Goal: Task Accomplishment & Management: Manage account settings

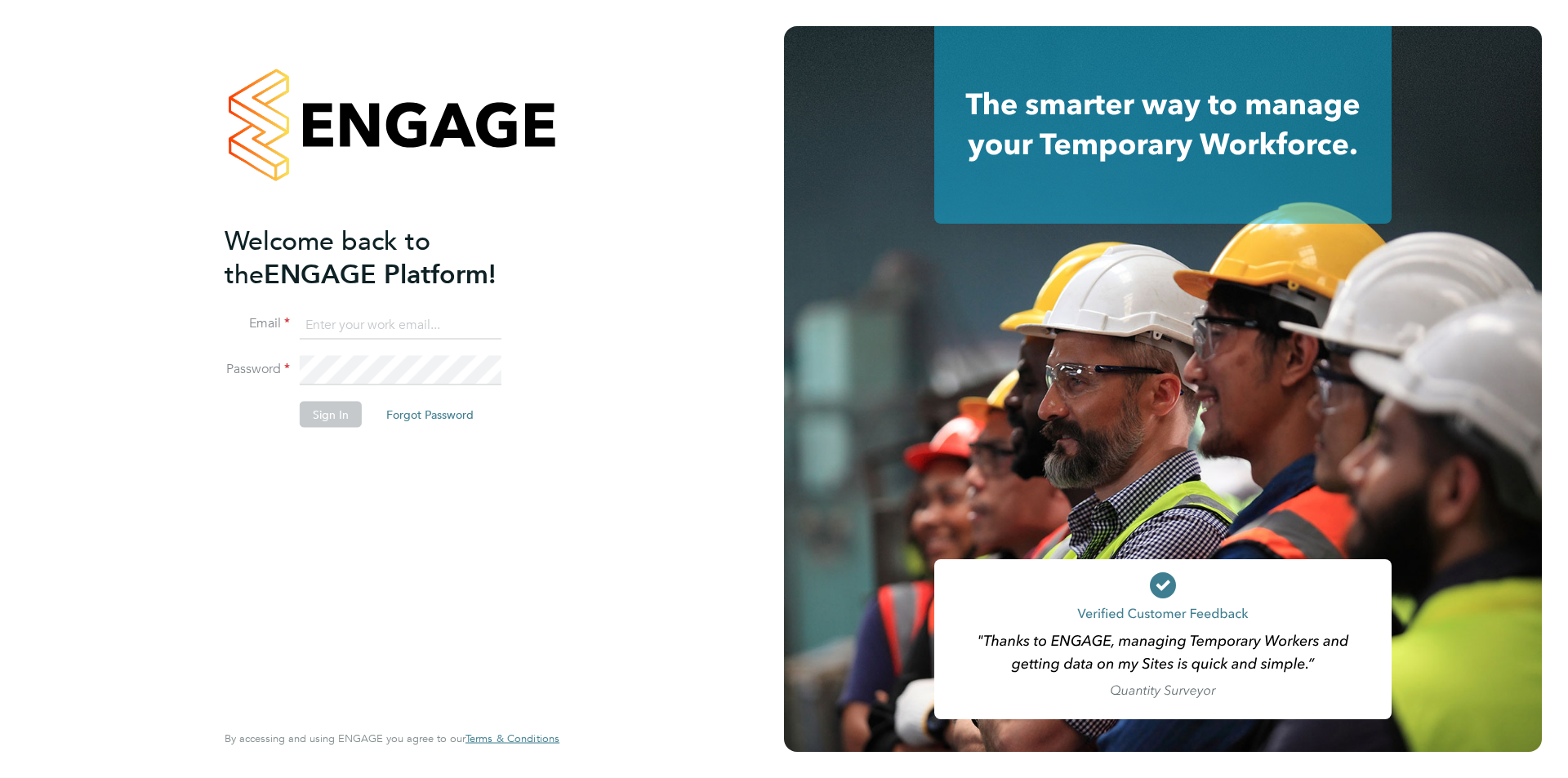
type input "roisin@falcongreen.co.uk"
click at [329, 418] on button "Sign In" at bounding box center [331, 414] width 62 height 26
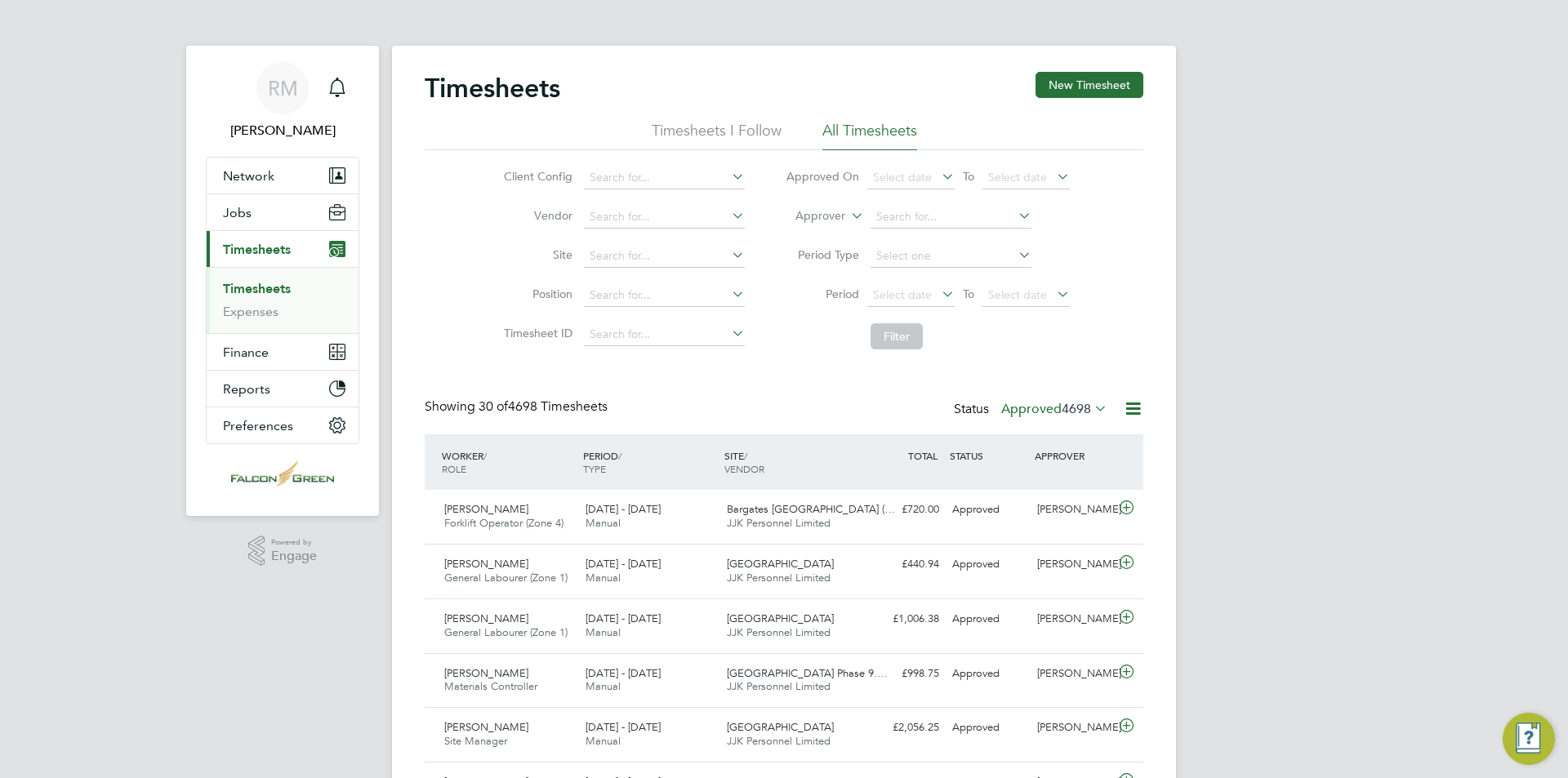
click at [939, 302] on icon at bounding box center [939, 294] width 0 height 23
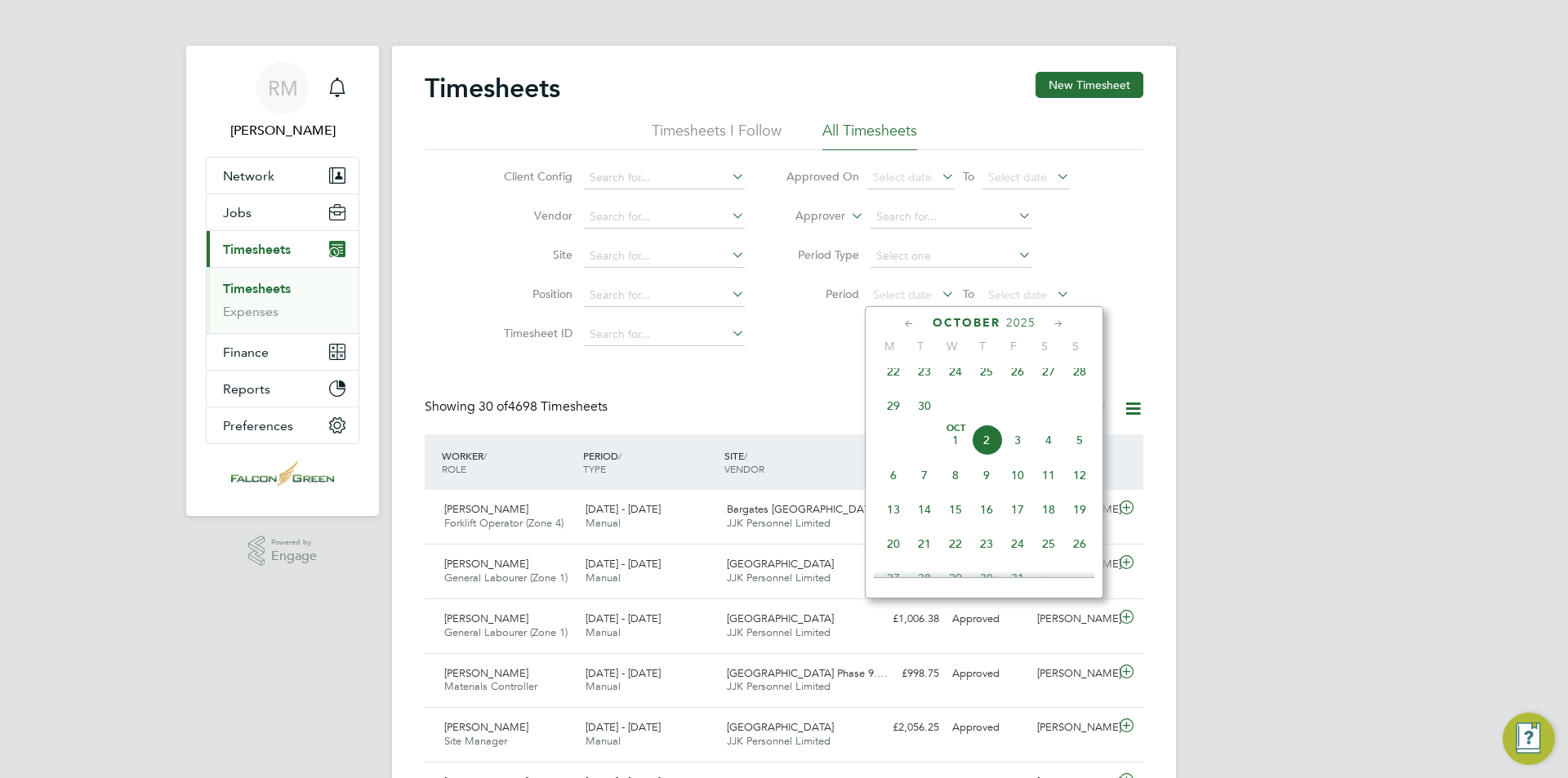
click at [892, 385] on span "22" at bounding box center [894, 372] width 31 height 31
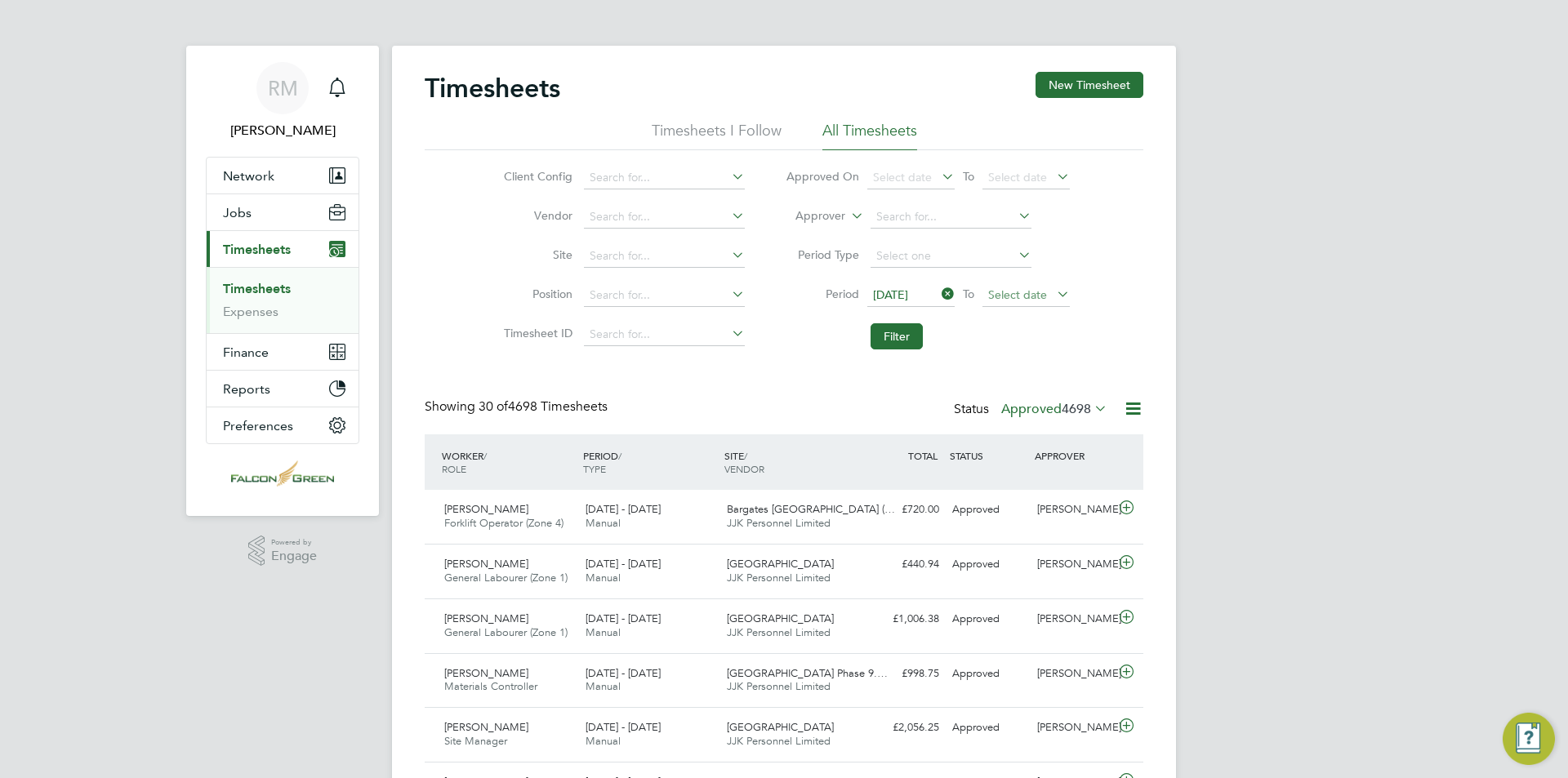
click at [1032, 293] on span "Select date" at bounding box center [1018, 295] width 59 height 15
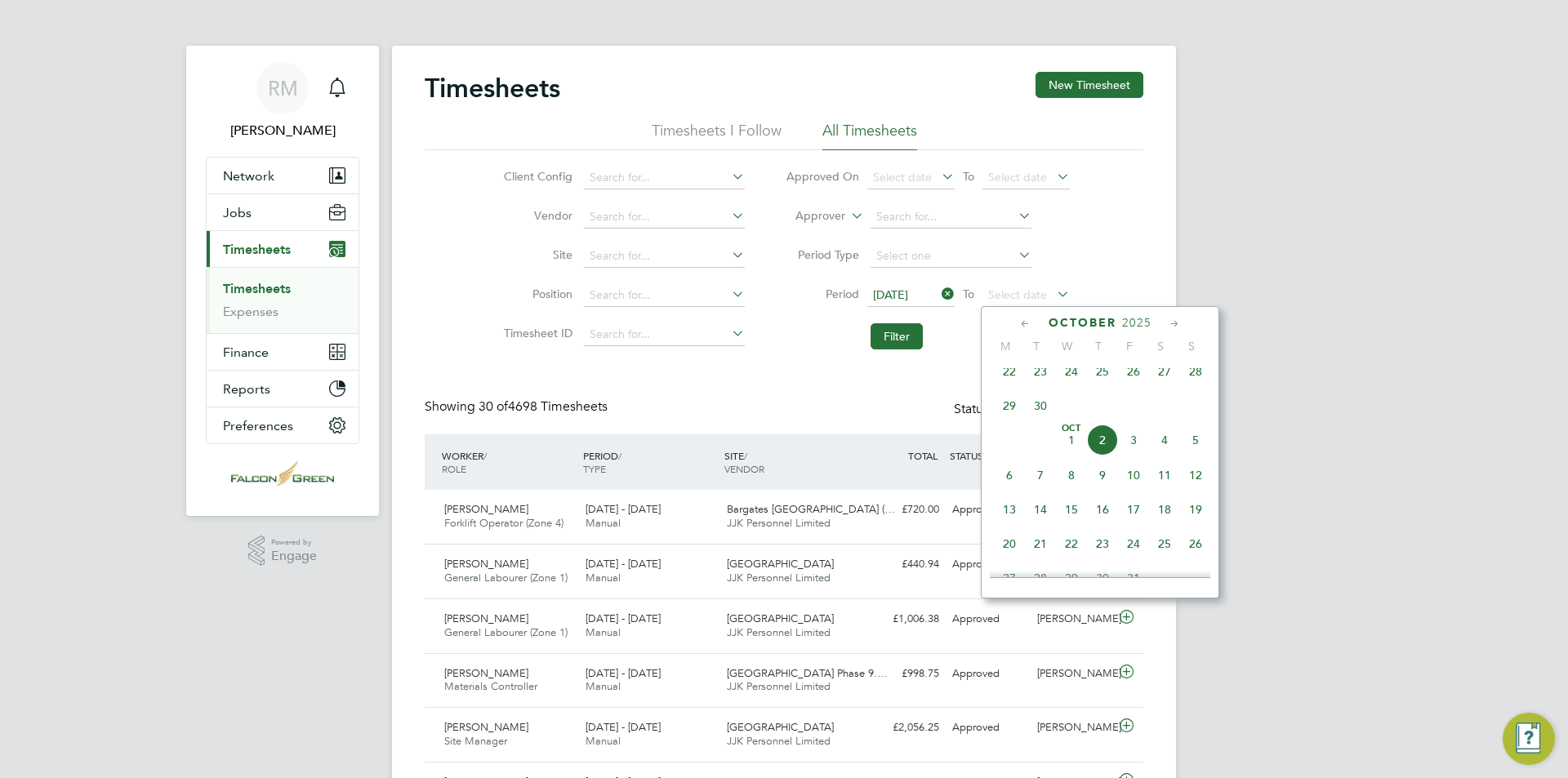
click at [1210, 382] on span "28" at bounding box center [1196, 372] width 31 height 31
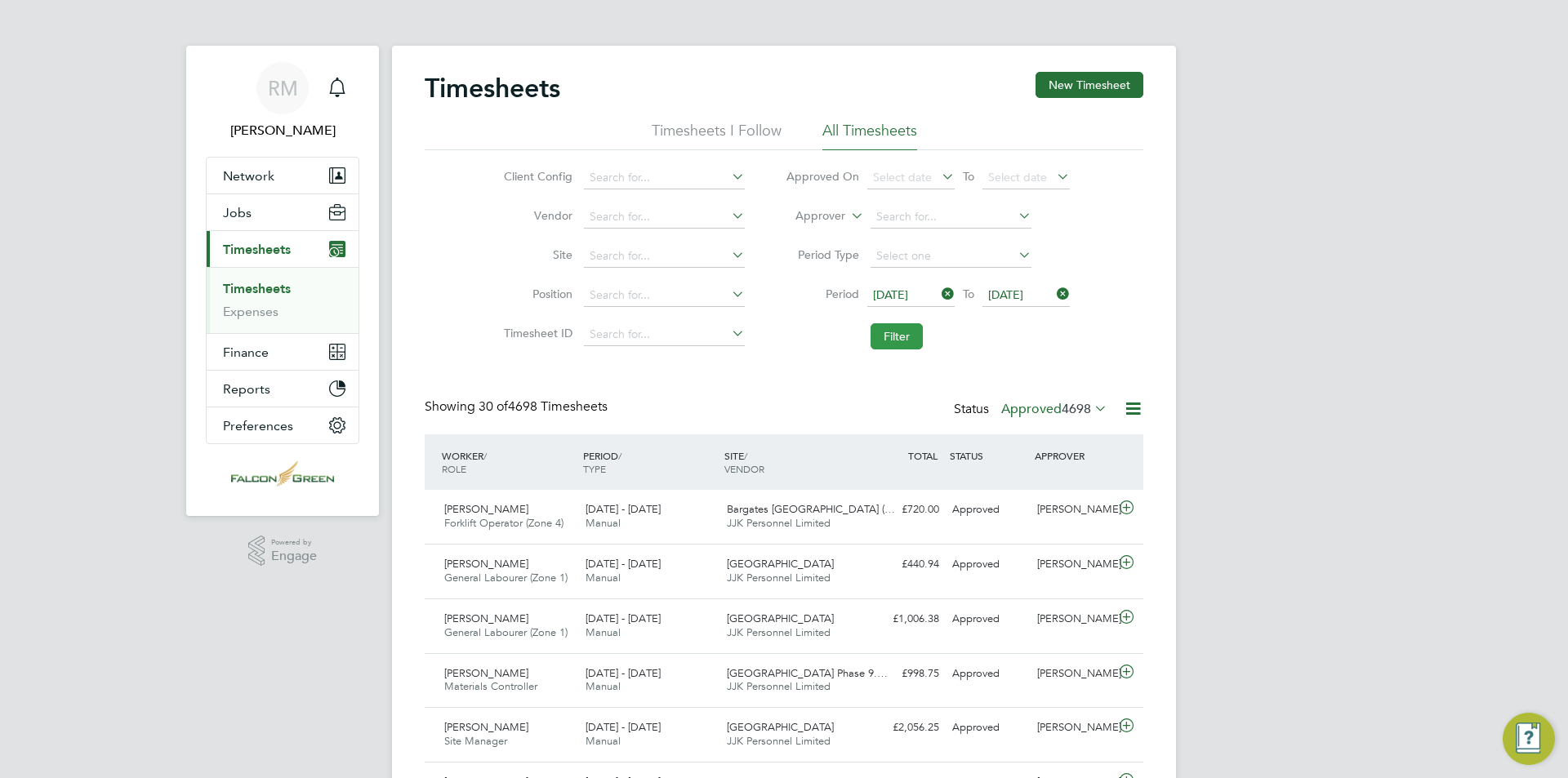
click at [904, 326] on button "Filter" at bounding box center [897, 337] width 52 height 26
click at [907, 329] on button "Filter" at bounding box center [897, 337] width 52 height 26
click at [882, 335] on button "Filter" at bounding box center [897, 337] width 52 height 26
drag, startPoint x: 887, startPoint y: 326, endPoint x: 802, endPoint y: 2, distance: 335.0
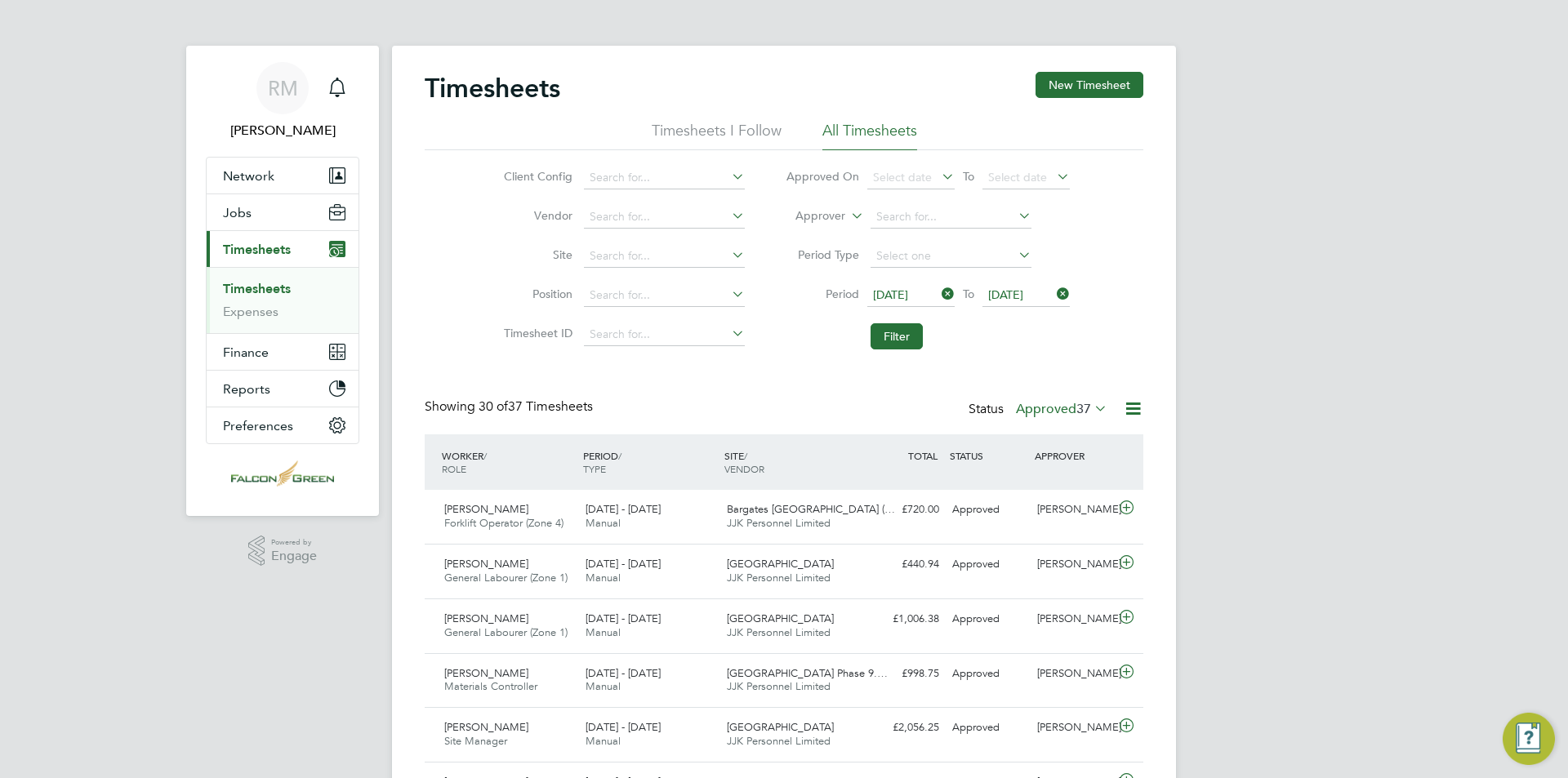
click at [886, 326] on button "Filter" at bounding box center [897, 337] width 52 height 26
click at [908, 333] on button "Filter" at bounding box center [897, 337] width 52 height 26
click at [1091, 412] on icon at bounding box center [1091, 409] width 0 height 23
click at [1079, 476] on li "Submitted" at bounding box center [1053, 484] width 75 height 23
